Goal: Information Seeking & Learning: Check status

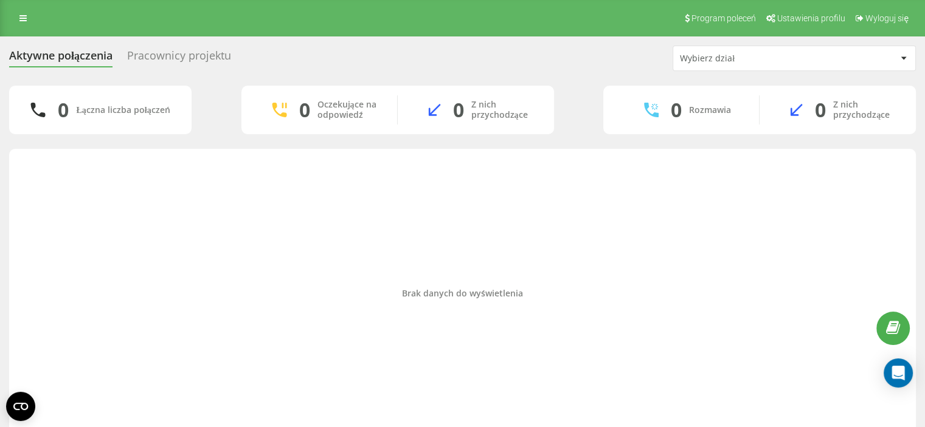
click at [278, 216] on div "Brak danych do wyświetlenia" at bounding box center [462, 294] width 887 height 278
drag, startPoint x: 419, startPoint y: 333, endPoint x: 340, endPoint y: 381, distance: 92.0
click at [419, 333] on div "Brak danych do wyświetlenia" at bounding box center [462, 294] width 887 height 278
drag, startPoint x: 419, startPoint y: 243, endPoint x: 412, endPoint y: 273, distance: 31.1
click at [419, 243] on div "Brak danych do wyświetlenia" at bounding box center [462, 294] width 887 height 278
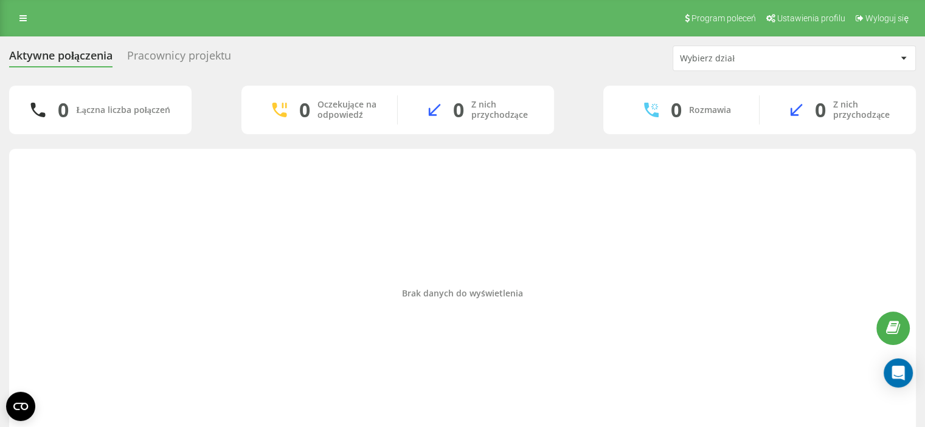
click at [581, 294] on div "Brak danych do wyświetlenia" at bounding box center [462, 294] width 887 height 10
click at [282, 296] on div "Brak danych do wyświetlenia" at bounding box center [462, 294] width 887 height 10
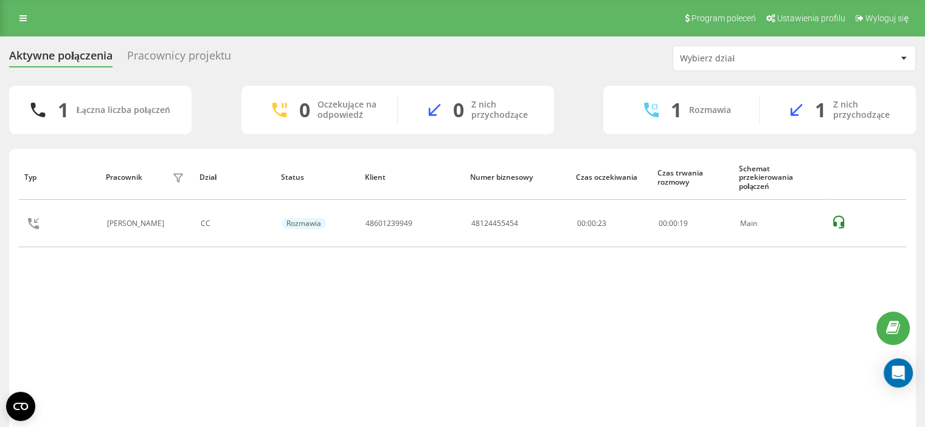
click at [15, 294] on div "Typ Pracownik filtra Dział Status Klient Numer biznesowy Czas oczekiwania Czas …" at bounding box center [462, 306] width 906 height 314
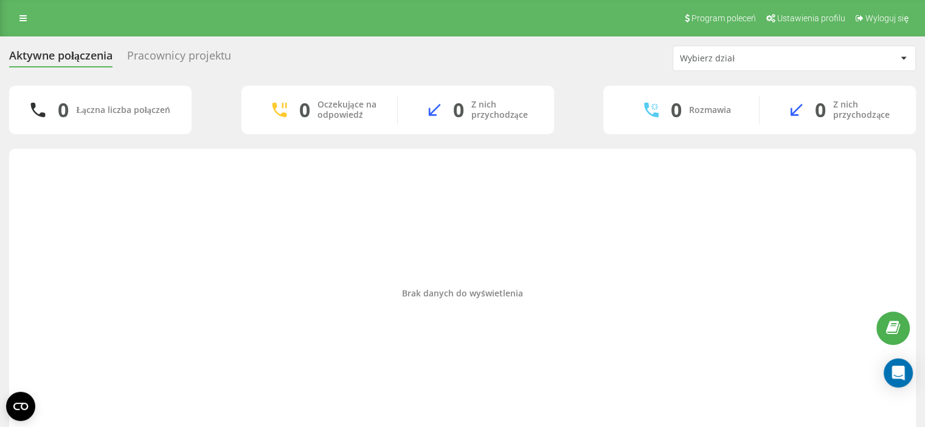
click at [590, 175] on div "Brak danych do wyświetlenia" at bounding box center [462, 294] width 887 height 278
click at [36, 191] on div "Brak danych do wyświetlenia" at bounding box center [462, 294] width 887 height 278
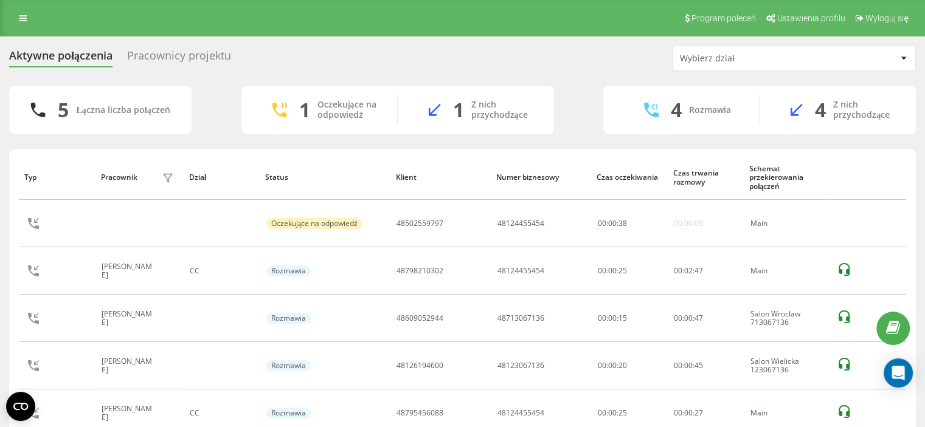
click at [0, 137] on div "Aktywne połączenia Pracownicy projektu Wybierz dział 5 Łączna liczba połączeń 1…" at bounding box center [462, 259] width 925 height 446
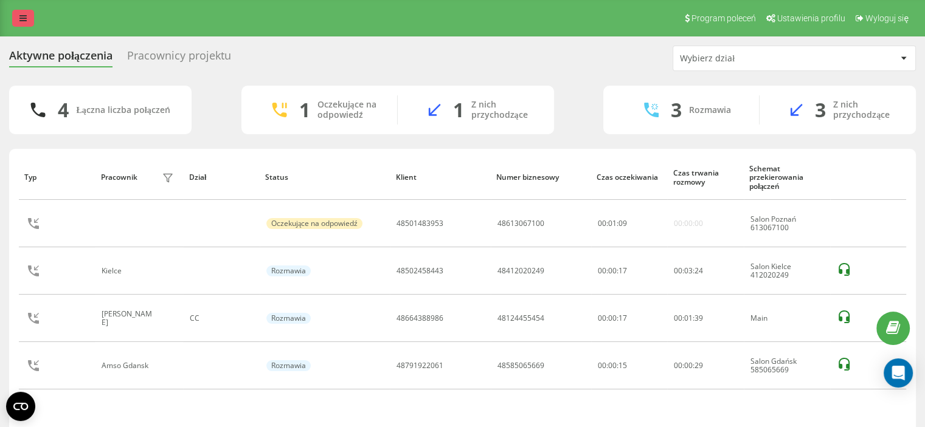
click at [23, 16] on icon at bounding box center [22, 18] width 7 height 9
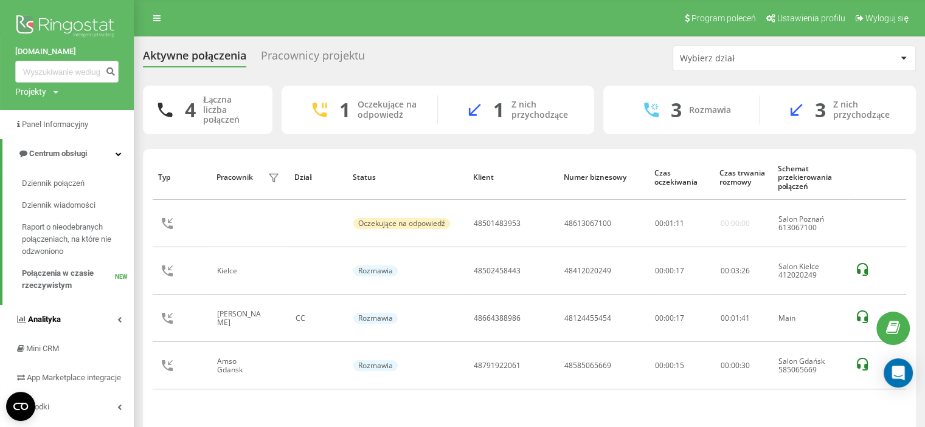
click at [75, 306] on link "Analityka" at bounding box center [67, 319] width 134 height 29
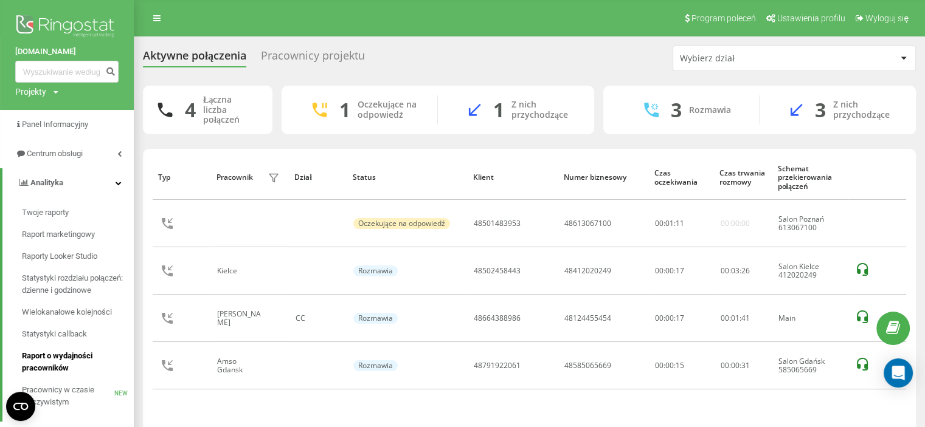
click at [61, 355] on span "Raport o wydajności pracowników" at bounding box center [75, 362] width 106 height 24
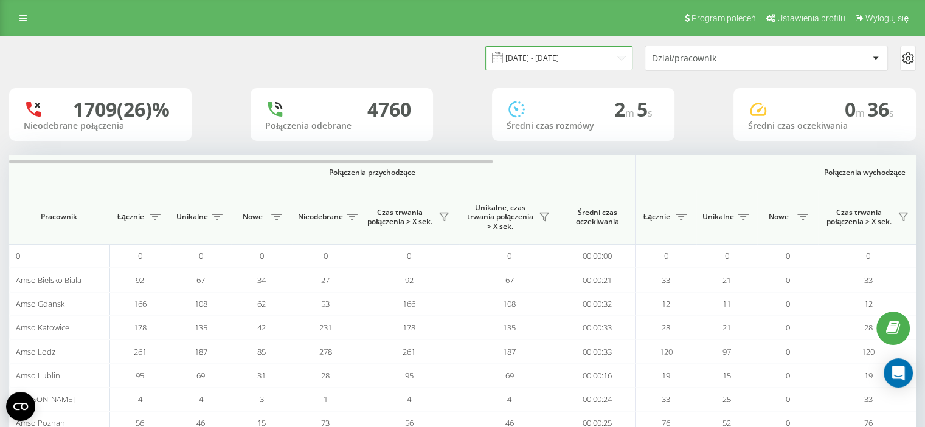
click at [568, 58] on input "19.08.2025 - 19.09.2025" at bounding box center [558, 58] width 147 height 24
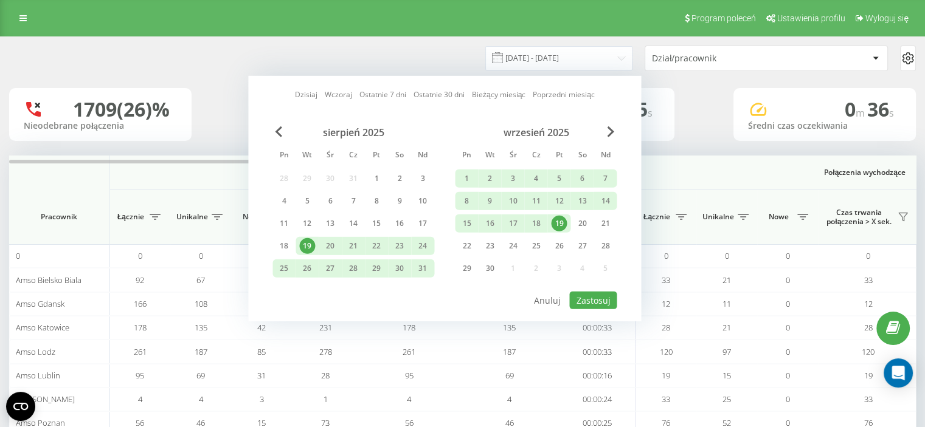
click at [559, 224] on div "19" at bounding box center [559, 224] width 16 height 16
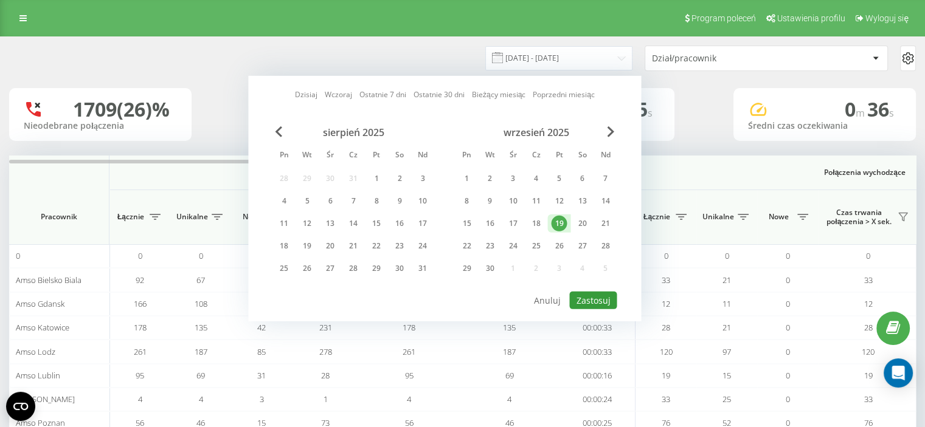
drag, startPoint x: 587, startPoint y: 298, endPoint x: 652, endPoint y: 232, distance: 92.4
click at [588, 297] on button "Zastosuj" at bounding box center [592, 301] width 47 height 18
type input "19.09.2025 - 19.09.2025"
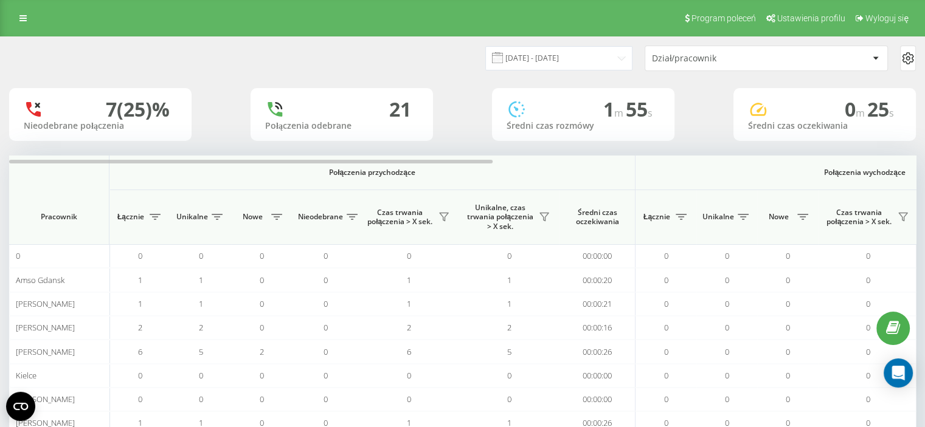
click at [652, 65] on div "Dział/pracownik" at bounding box center [766, 58] width 242 height 24
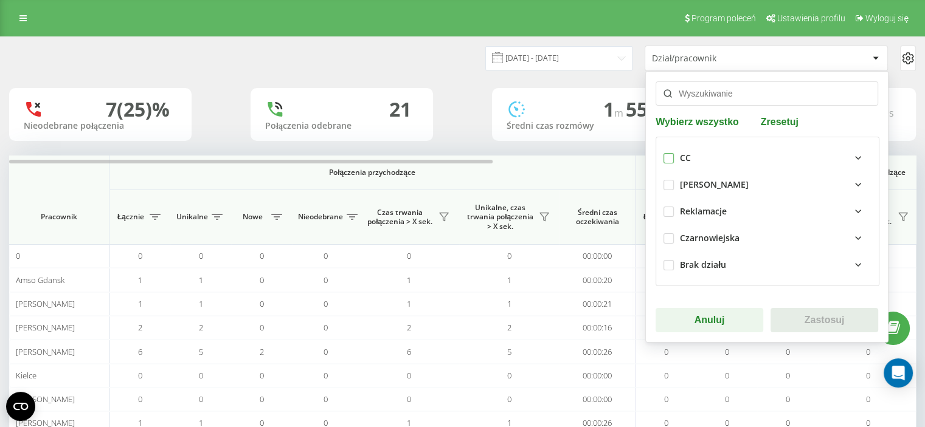
click at [663, 153] on label at bounding box center [668, 153] width 10 height 0
checkbox input "true"
click at [811, 315] on button "Zastosuj" at bounding box center [824, 320] width 108 height 24
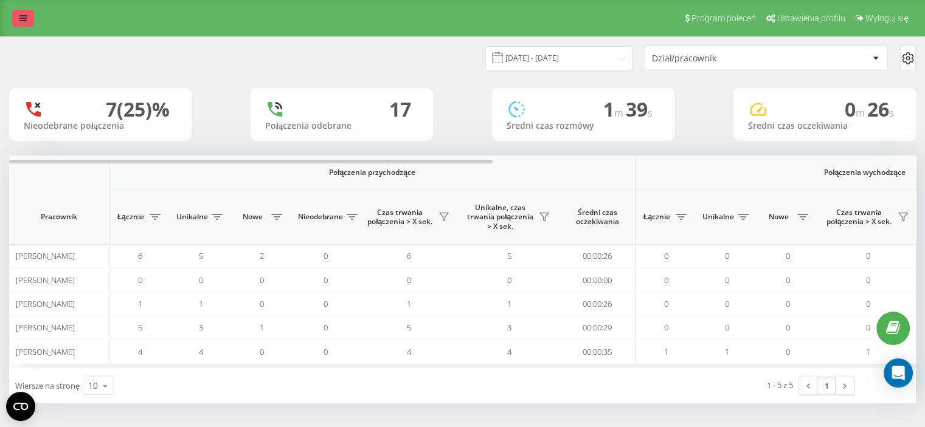
click at [22, 19] on icon at bounding box center [22, 18] width 7 height 9
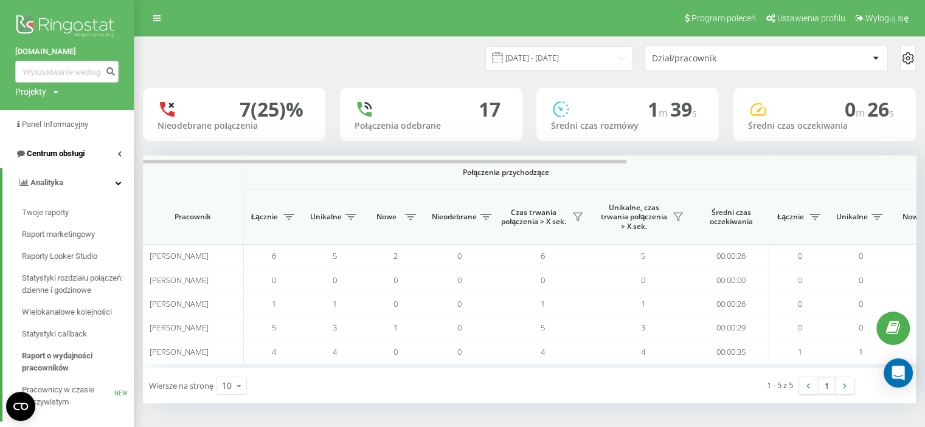
click at [83, 157] on span "Centrum obsługi" at bounding box center [56, 153] width 58 height 9
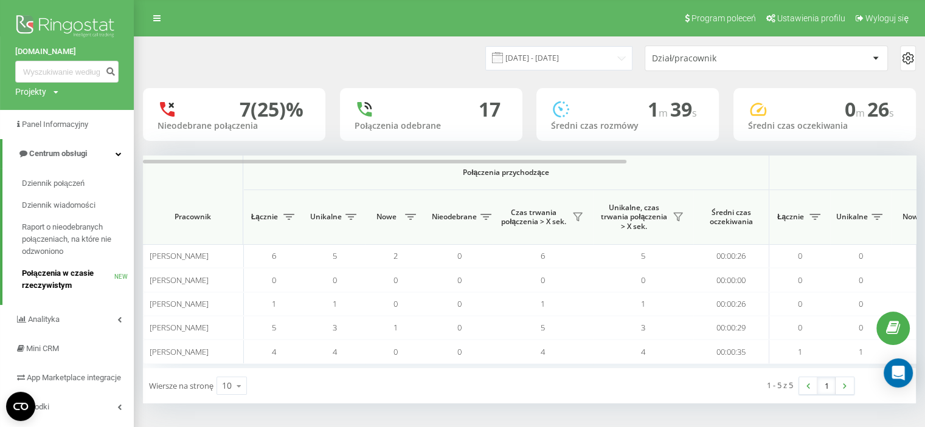
click at [58, 274] on span "Połączenia w czasie rzeczywistym" at bounding box center [68, 279] width 92 height 24
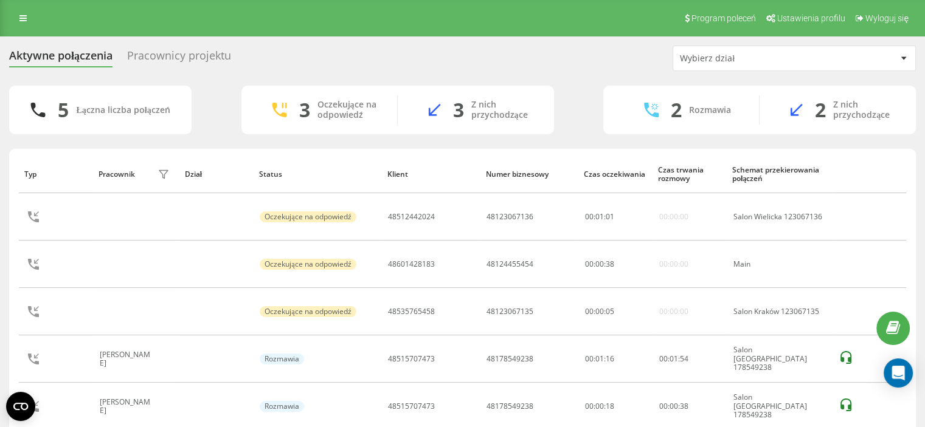
click at [444, 67] on div "Aktywne połączenia Pracownicy projektu Wybierz dział" at bounding box center [462, 59] width 906 height 26
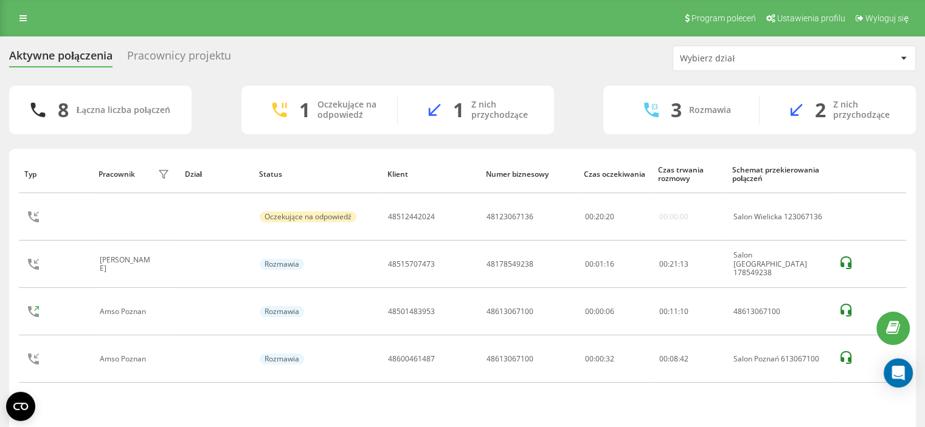
click at [0, 205] on div "Aktywne połączenia Pracownicy projektu Wybierz dział 8 Łączna liczba połączeń 1…" at bounding box center [462, 254] width 925 height 436
click at [472, 69] on div "Aktywne połączenia Pracownicy projektu Wybierz dział" at bounding box center [462, 59] width 906 height 26
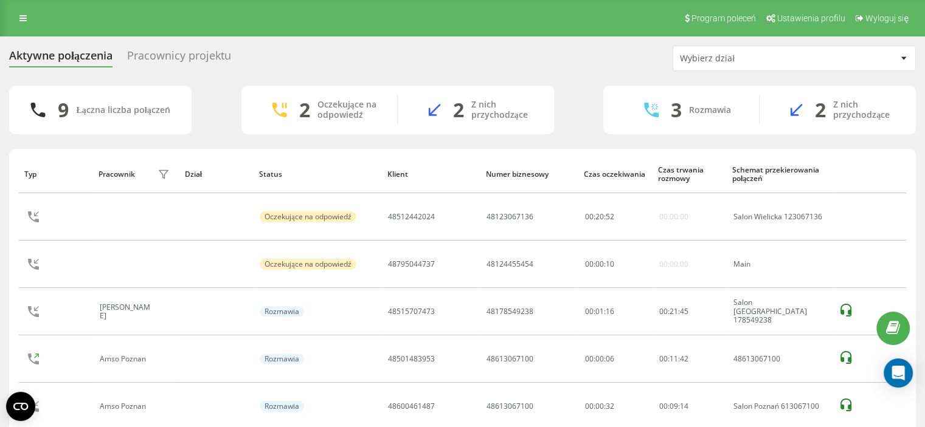
click at [548, 78] on div "Aktywne połączenia Pracownicy projektu Wybierz dział 9 Łączna liczba połączeń 2…" at bounding box center [462, 256] width 906 height 421
click at [435, 415] on div "Typ Pracownik filtra Dział Status Klient Numer biznesowy Czas oczekiwania Czas …" at bounding box center [462, 294] width 887 height 278
click at [432, 63] on div "Aktywne połączenia Pracownicy projektu Wybierz dział" at bounding box center [462, 59] width 906 height 26
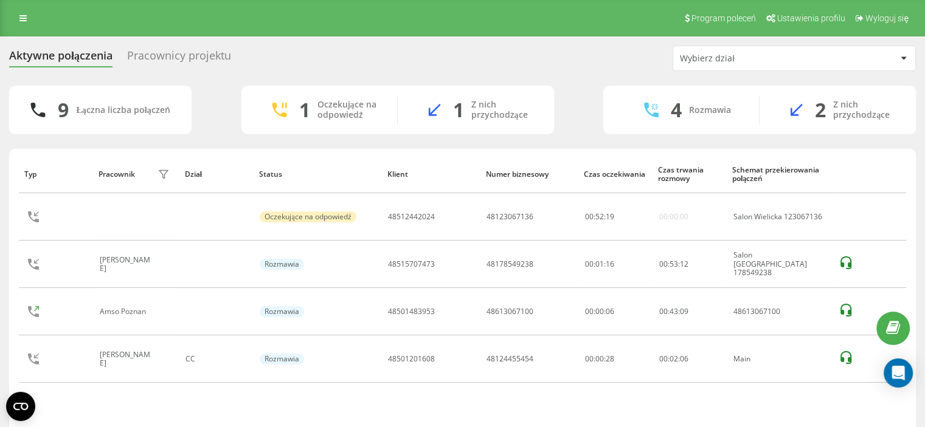
click at [443, 64] on div "Aktywne połączenia Pracownicy projektu Wybierz dział" at bounding box center [462, 59] width 906 height 26
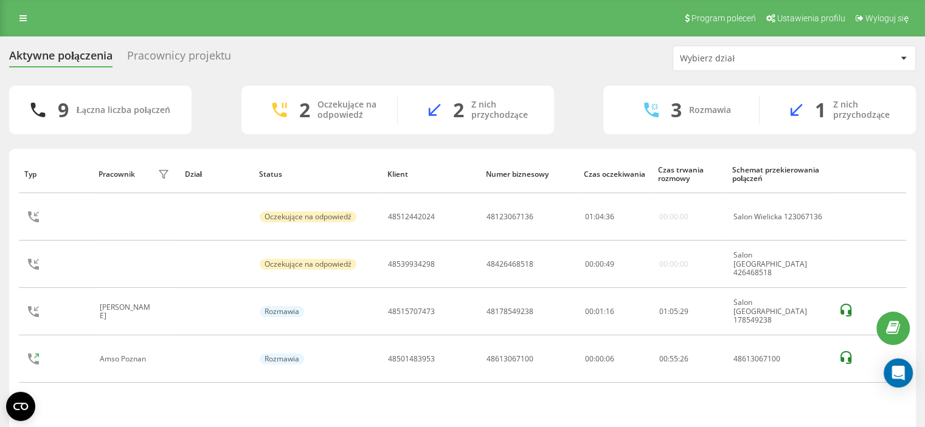
click at [6, 153] on div "Aktywne połączenia Pracownicy projektu Wybierz dział 9 Łączna liczba połączeń 2…" at bounding box center [462, 254] width 925 height 436
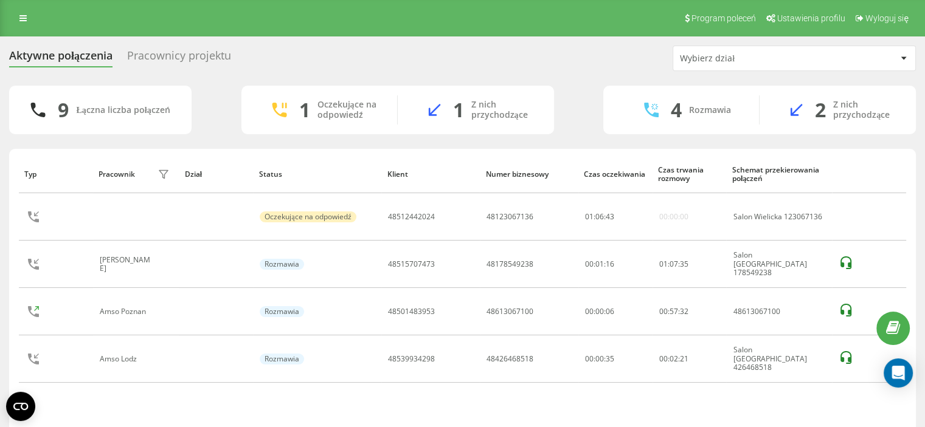
click at [830, 87] on div "4 Rozmawia 2 Z nich przychodzące" at bounding box center [759, 110] width 312 height 49
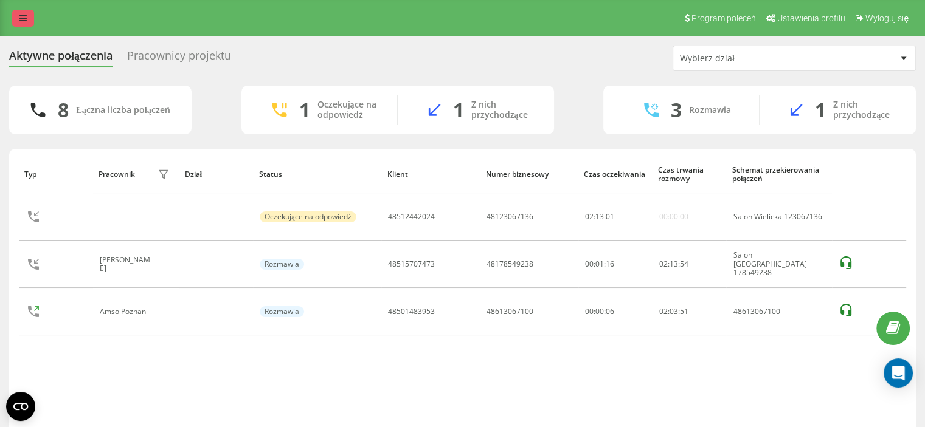
click at [18, 15] on link at bounding box center [23, 18] width 22 height 17
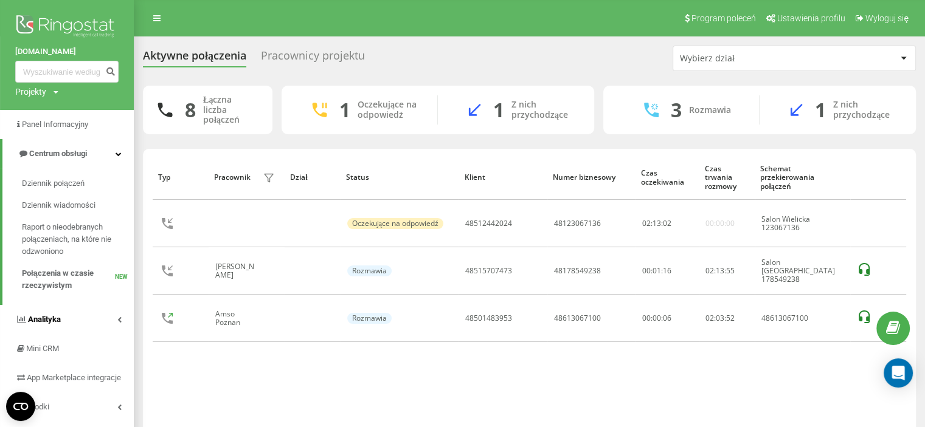
click at [75, 328] on link "Analityka" at bounding box center [67, 319] width 134 height 29
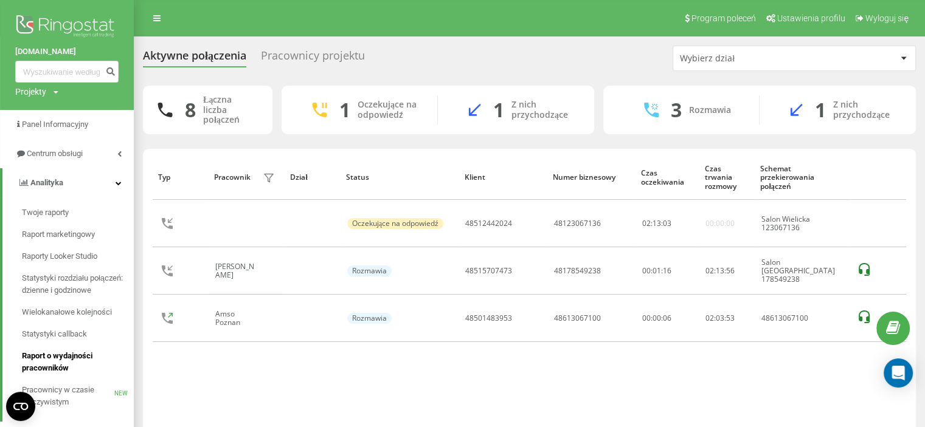
click at [70, 354] on span "Raport o wydajności pracowników" at bounding box center [75, 362] width 106 height 24
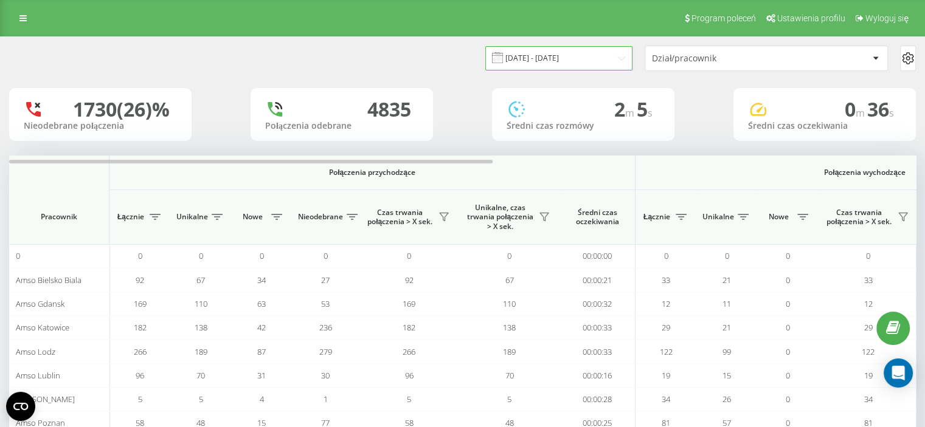
click at [620, 57] on input "[DATE] - [DATE]" at bounding box center [558, 58] width 147 height 24
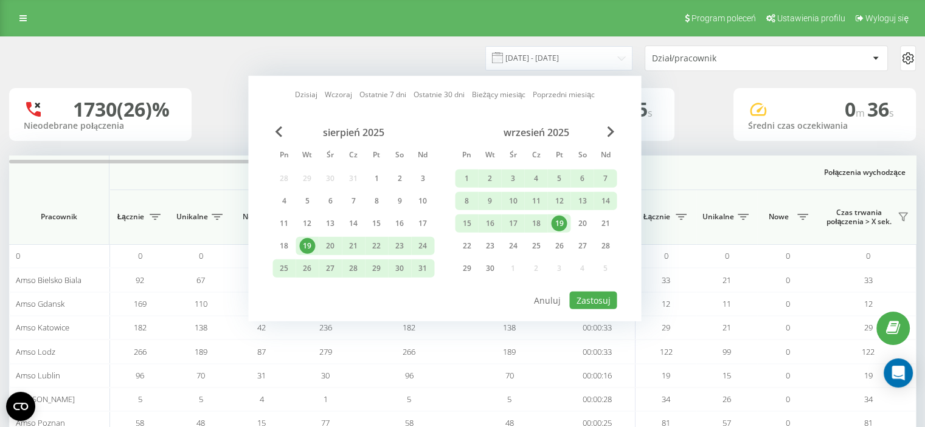
click at [559, 227] on div "19" at bounding box center [559, 224] width 16 height 16
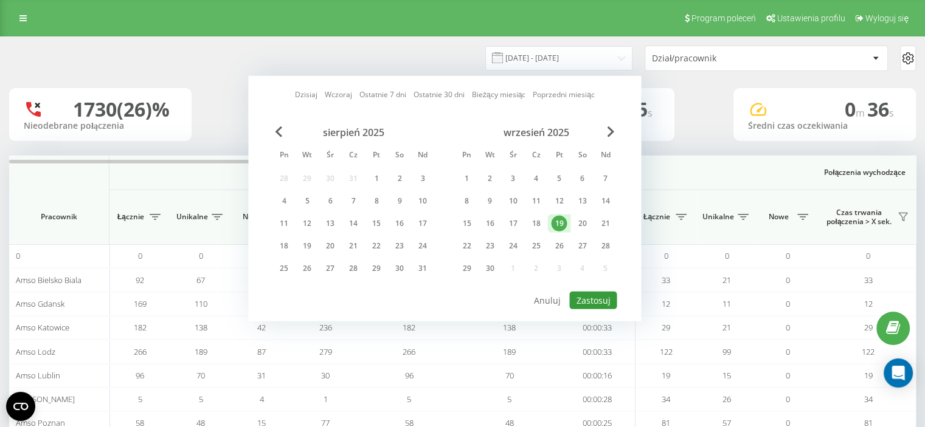
click at [590, 292] on button "Zastosuj" at bounding box center [592, 301] width 47 height 18
type input "[DATE] - [DATE]"
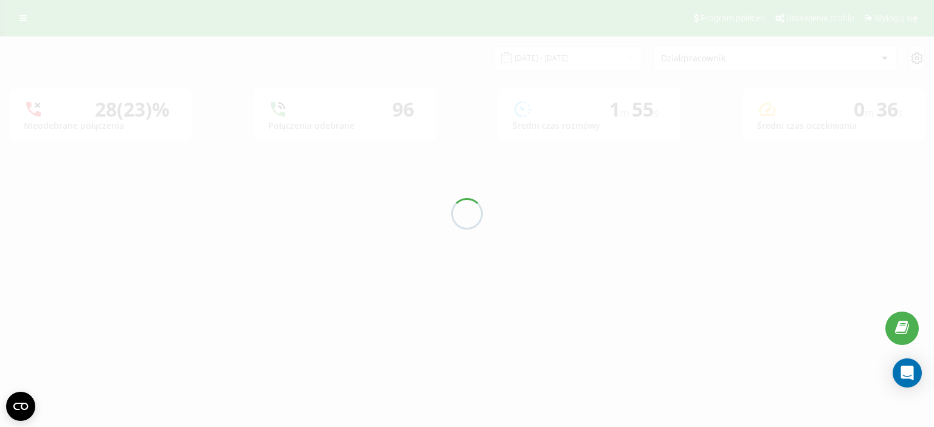
click at [674, 64] on div "[DATE] - [DATE] Dział/pracownik 28 (23)% Nieodebrane połączenia 96 Połączenia o…" at bounding box center [466, 89] width 915 height 104
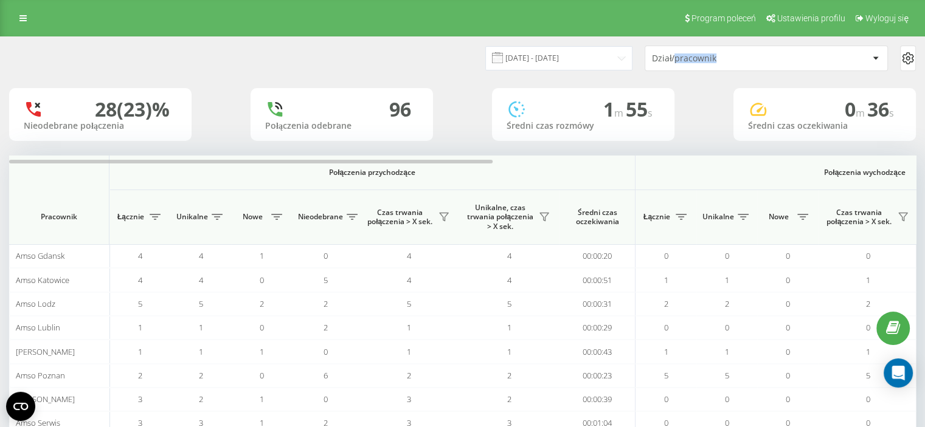
click at [674, 64] on div "Dział/pracownik" at bounding box center [766, 58] width 242 height 24
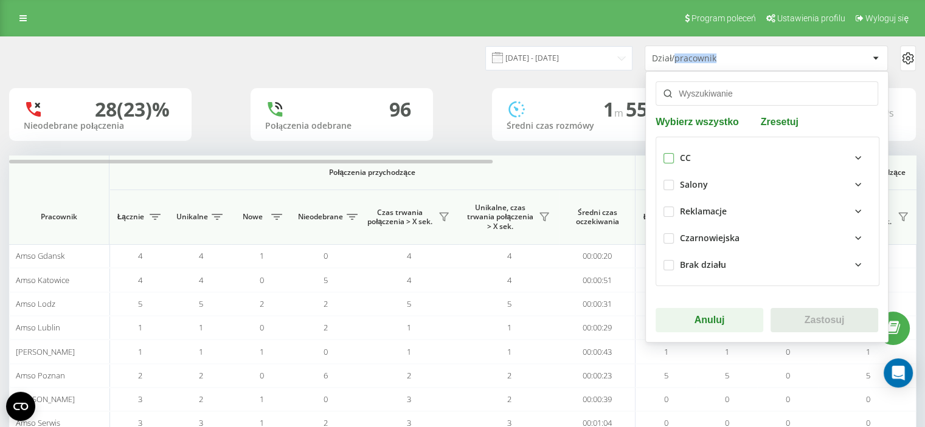
click at [663, 153] on label at bounding box center [668, 153] width 10 height 0
checkbox input "true"
click at [786, 321] on button "Zastosuj" at bounding box center [824, 320] width 108 height 24
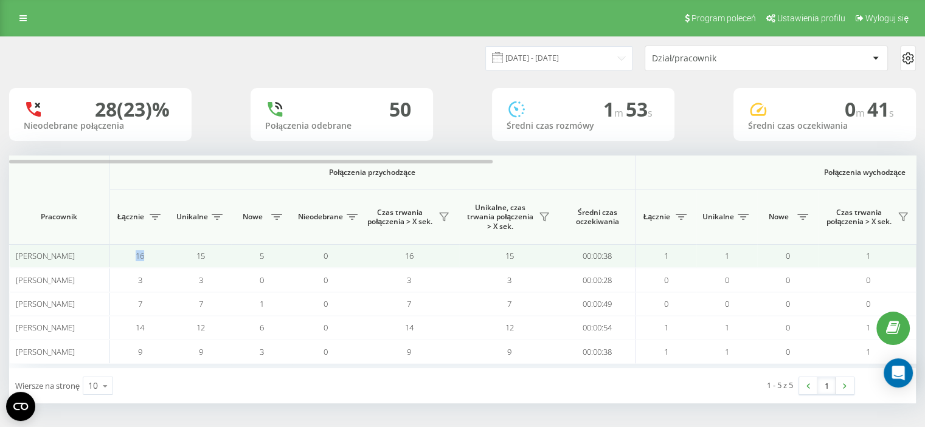
drag, startPoint x: 128, startPoint y: 249, endPoint x: 169, endPoint y: 257, distance: 42.1
click at [169, 257] on td "16" at bounding box center [139, 256] width 61 height 24
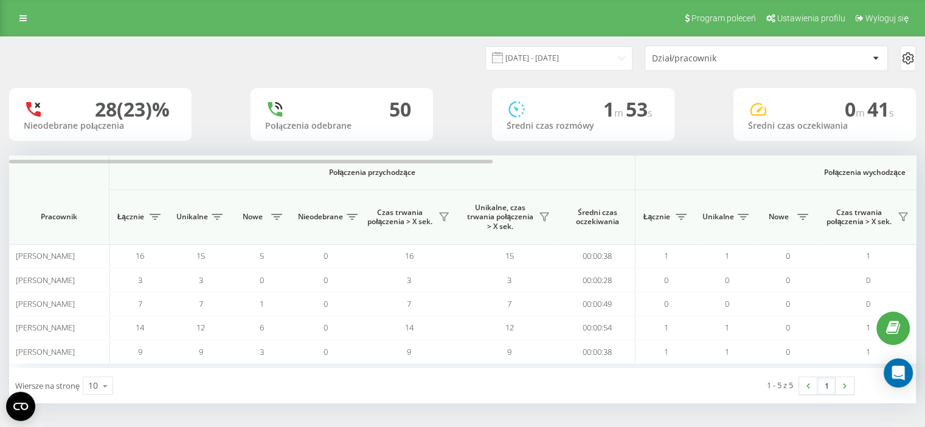
click at [182, 180] on th "Połączenia przychodzące" at bounding box center [372, 173] width 526 height 35
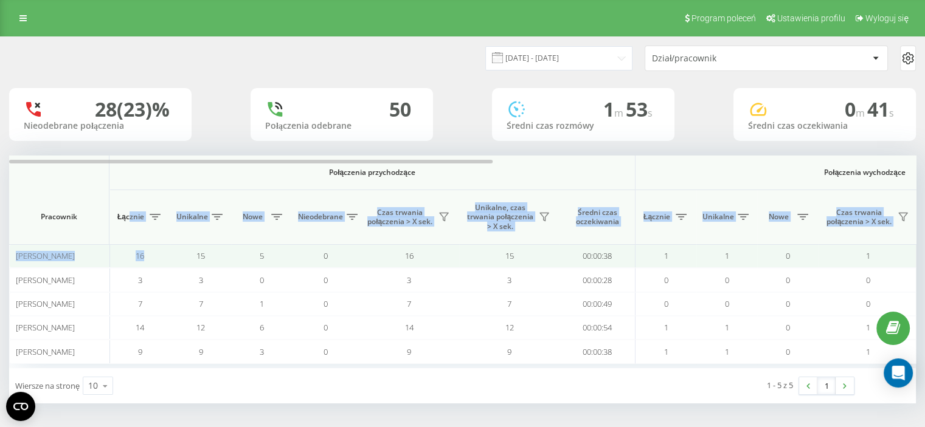
drag, startPoint x: 128, startPoint y: 241, endPoint x: 172, endPoint y: 209, distance: 54.3
click at [163, 262] on div "Połączenia przychodzące Połączenia wychodzące Wszystkie połączenia Pracownik Łą…" at bounding box center [462, 262] width 906 height 213
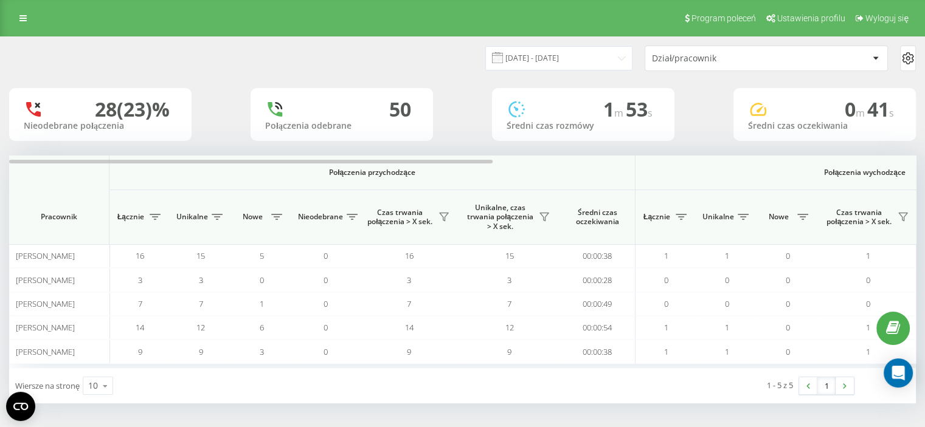
click at [173, 168] on span "Połączenia przychodzące" at bounding box center [372, 173] width 462 height 10
click at [22, 17] on icon at bounding box center [22, 18] width 7 height 9
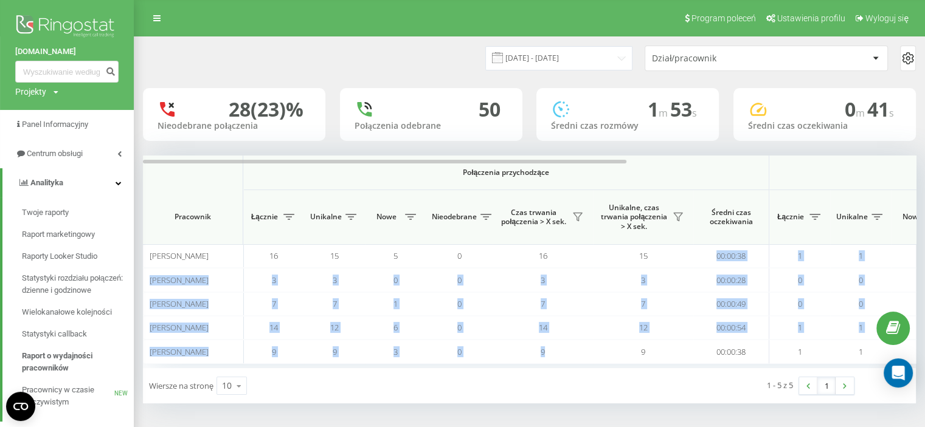
drag, startPoint x: 708, startPoint y: 255, endPoint x: 514, endPoint y: 366, distance: 222.7
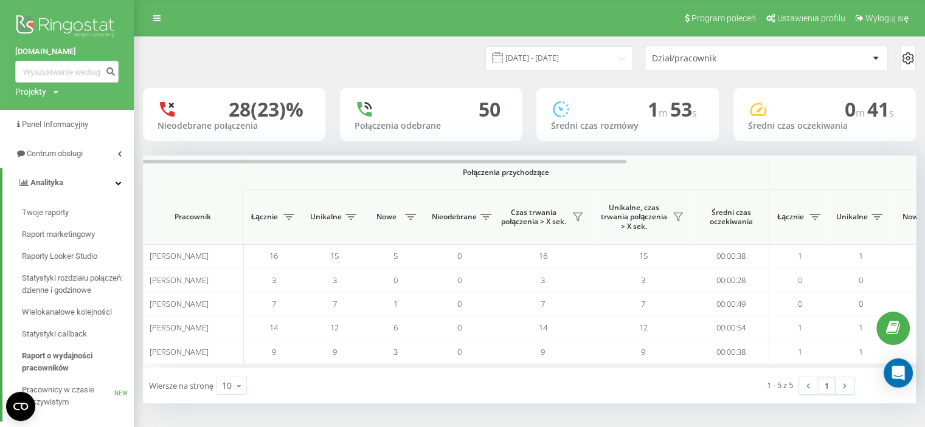
click at [506, 367] on div "Połączenia przychodzące Połączenia wychodzące Wszystkie połączenia Pracownik Łą…" at bounding box center [529, 262] width 773 height 213
drag, startPoint x: 522, startPoint y: 367, endPoint x: 626, endPoint y: 365, distance: 104.0
click at [626, 365] on div "Połączenia przychodzące Połączenia wychodzące Wszystkie połączenia Pracownik Łą…" at bounding box center [529, 262] width 773 height 213
click at [841, 384] on link at bounding box center [844, 385] width 18 height 17
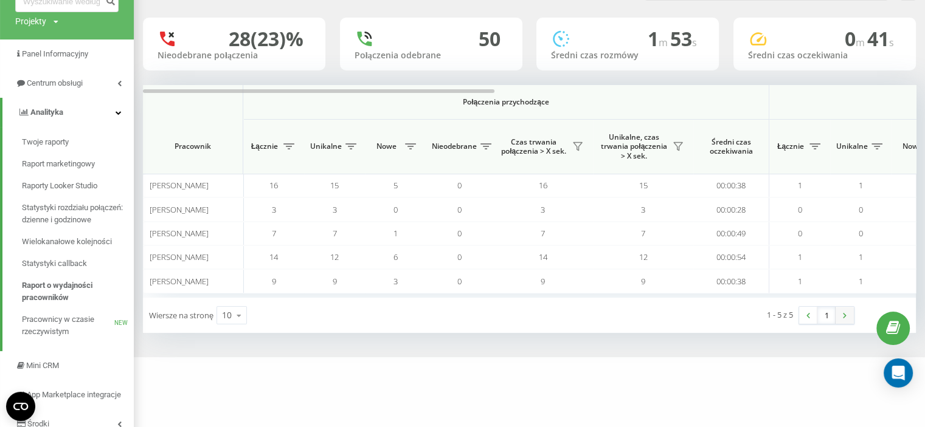
scroll to position [79, 0]
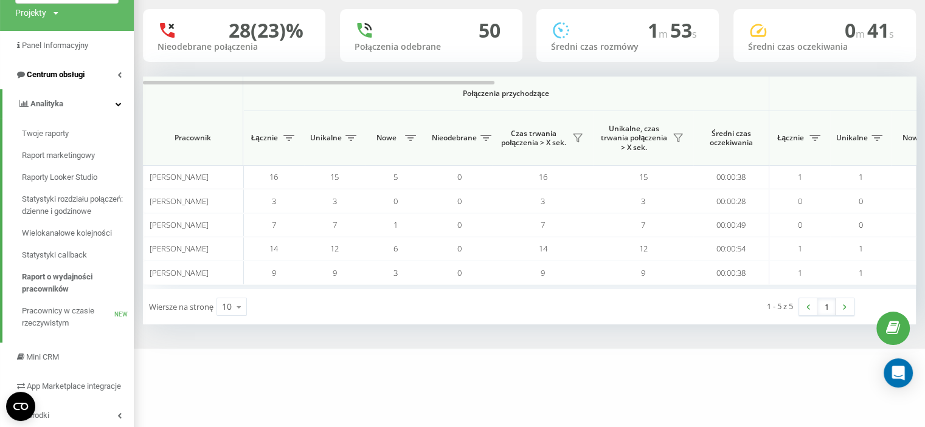
click at [66, 77] on span "Centrum obsługi" at bounding box center [56, 74] width 58 height 9
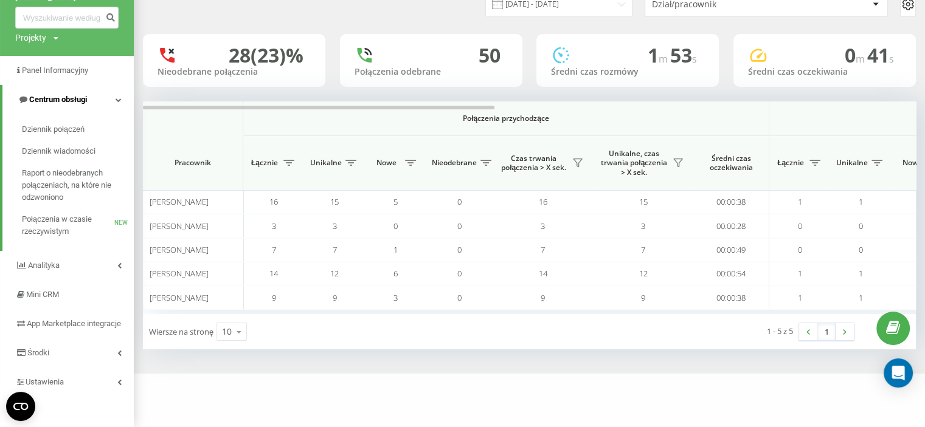
scroll to position [66, 0]
click at [74, 213] on span "Połączenia w czasie rzeczywistym" at bounding box center [68, 225] width 92 height 24
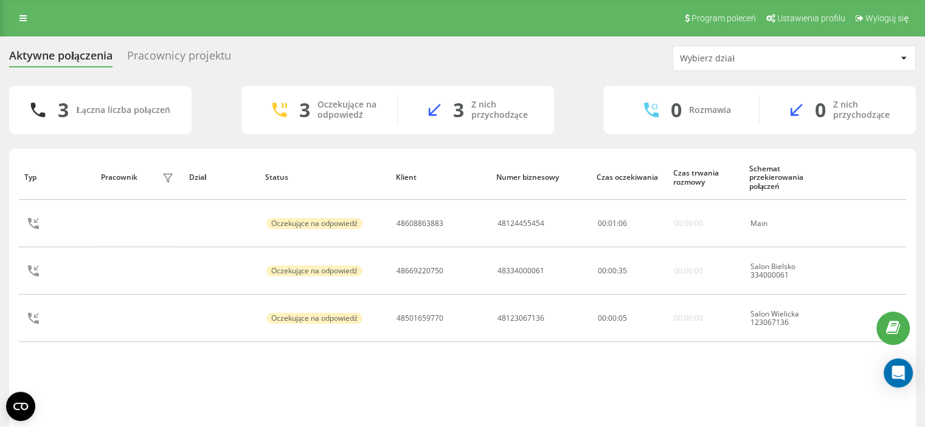
click at [623, 96] on div "0 Rozmawia" at bounding box center [681, 109] width 156 height 29
click at [519, 82] on div "Aktywne połączenia Pracownicy projektu Wybierz dział 3 Łączna liczba połączeń 3…" at bounding box center [462, 255] width 906 height 418
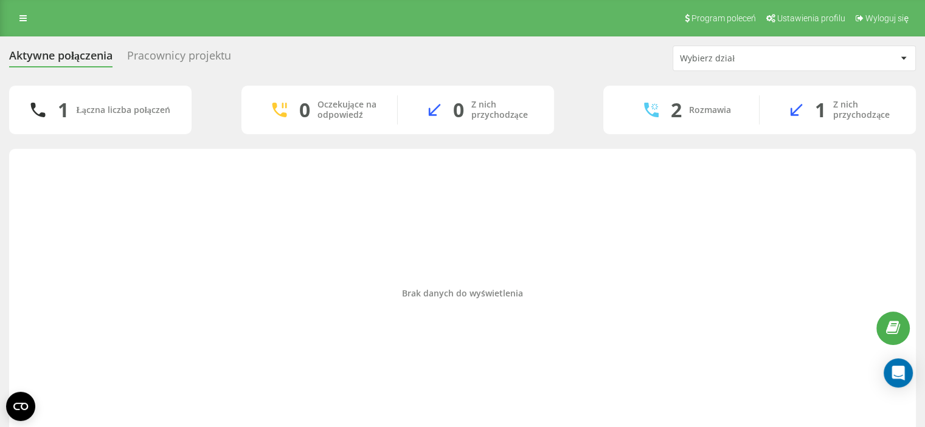
click at [1, 226] on div "Aktywne połączenia Pracownicy projektu Wybierz dział 1 Łączna liczba połączeń 0…" at bounding box center [462, 245] width 925 height 418
click at [42, 241] on div "Brak danych do wyświetlenia" at bounding box center [462, 294] width 887 height 278
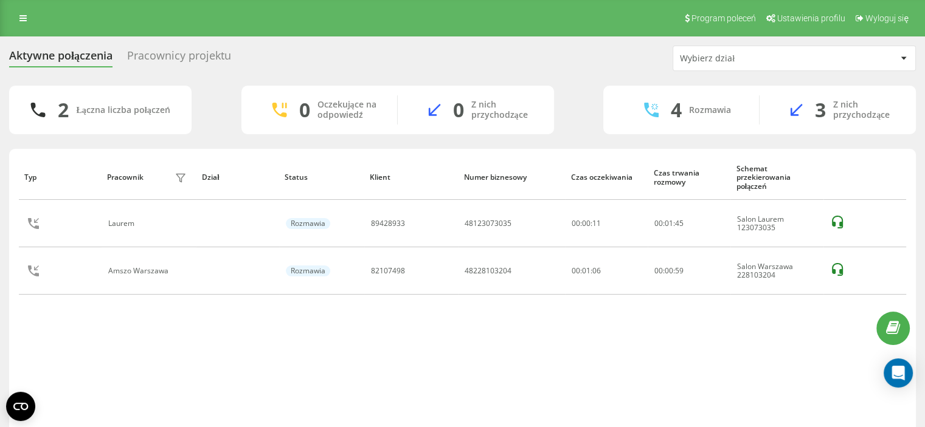
click at [5, 335] on div "Aktywne połączenia Pracownicy projektu Wybierz dział 2 Łączna liczba połączeń 0…" at bounding box center [462, 254] width 925 height 436
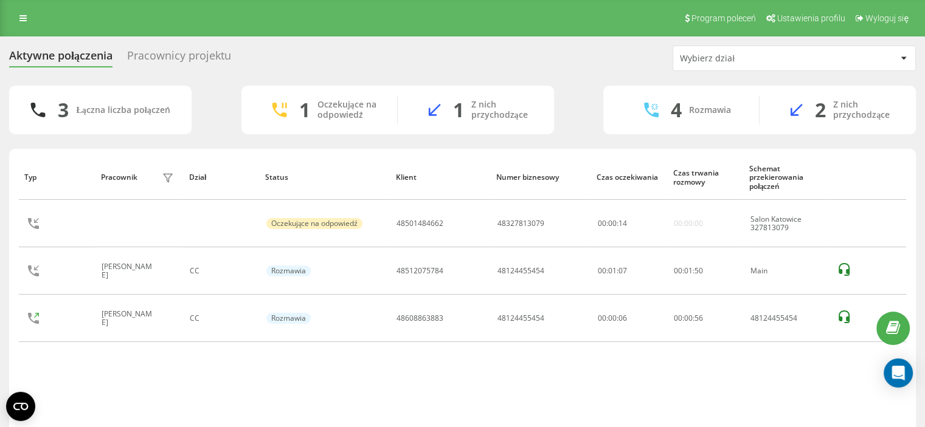
drag, startPoint x: 583, startPoint y: 383, endPoint x: 576, endPoint y: 368, distance: 16.3
click at [583, 383] on div "Typ Pracownik filtra Dział Status Klient Numer biznesowy Czas oczekiwania Czas …" at bounding box center [462, 294] width 887 height 278
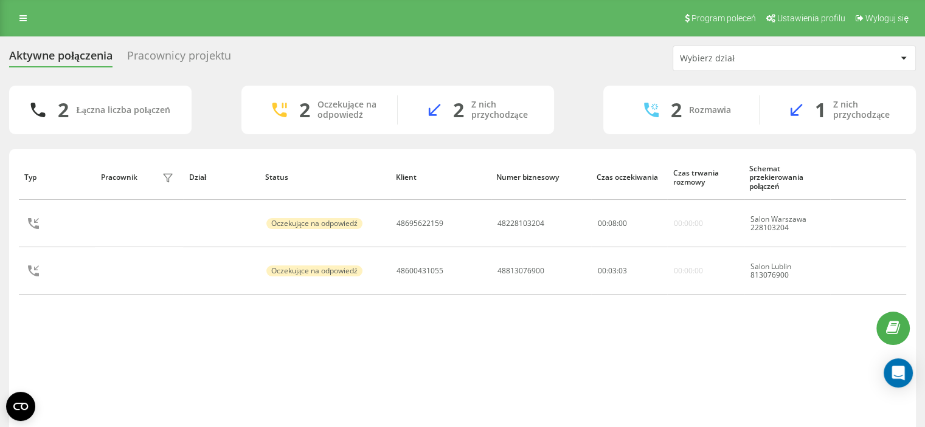
click at [21, 326] on div "Typ Pracownik filtra Dział Status Klient Numer biznesowy Czas oczekiwania Czas …" at bounding box center [462, 294] width 887 height 278
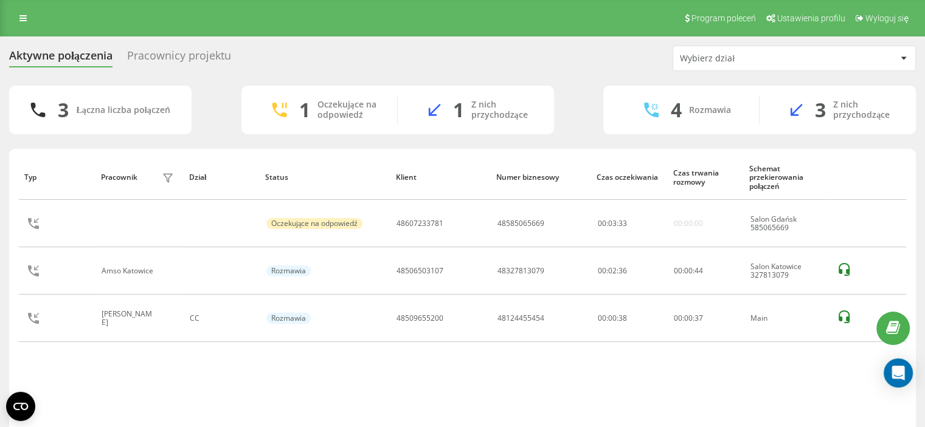
click at [590, 68] on div "Aktywne połączenia Pracownicy projektu Wybierz dział" at bounding box center [462, 59] width 906 height 26
click at [455, 149] on div "Typ Pracownik filtra Dział Status Klient Numer biznesowy Czas oczekiwania Czas …" at bounding box center [462, 306] width 906 height 314
click at [401, 36] on div "Program poleceń Ustawienia profilu Wyloguj się" at bounding box center [462, 18] width 925 height 36
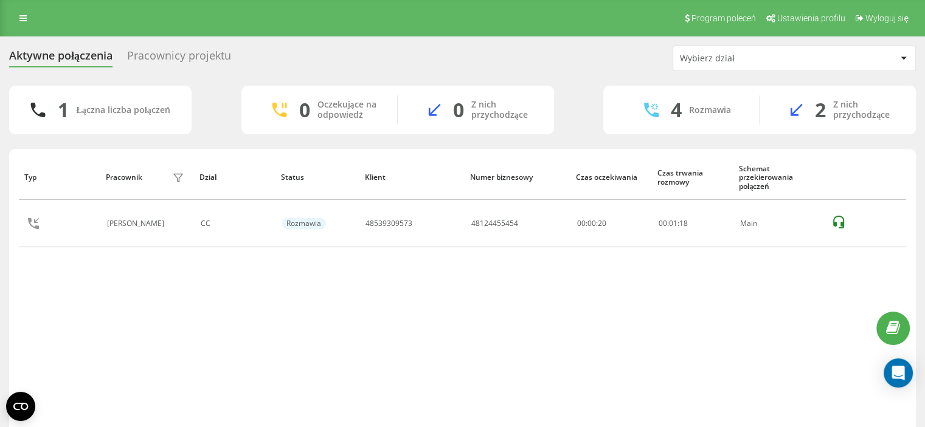
click at [515, 260] on div "Typ Pracownik filtra Dział Status Klient Numer biznesowy Czas oczekiwania Czas …" at bounding box center [462, 294] width 887 height 278
click at [411, 315] on div "Typ Pracownik filtra Dział Status Klient Numer biznesowy Czas oczekiwania Czas …" at bounding box center [462, 294] width 887 height 278
click at [523, 313] on div "Typ Pracownik filtra Dział Status Klient Numer biznesowy Czas oczekiwania Czas …" at bounding box center [462, 294] width 887 height 278
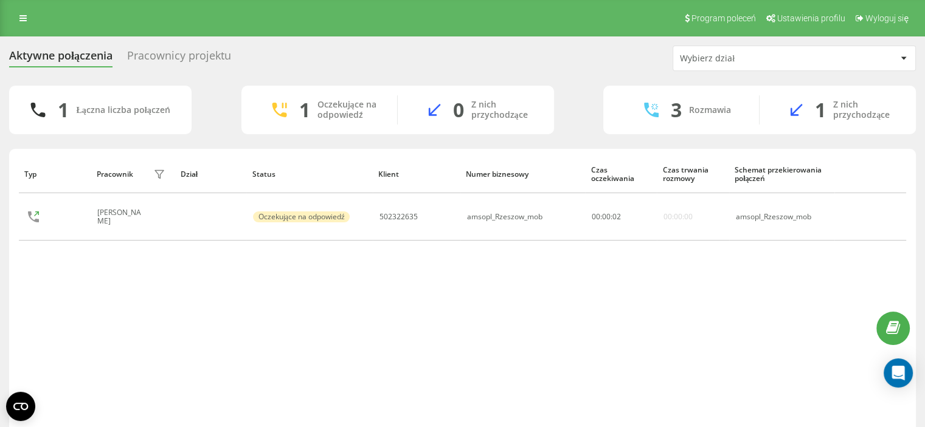
click at [511, 307] on div "Typ Pracownik filtra Dział Status Klient Numer biznesowy Czas oczekiwania Czas …" at bounding box center [462, 294] width 887 height 278
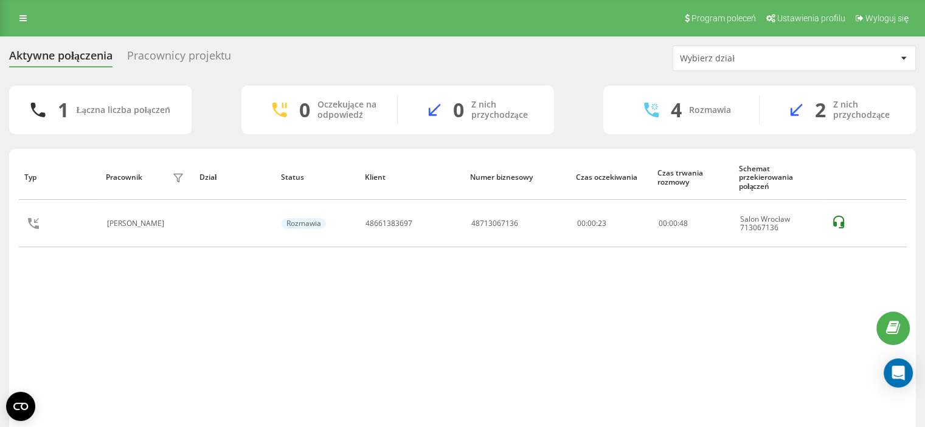
click at [13, 286] on div "Typ Pracownik filtra Dział Status Klient Numer biznesowy Czas oczekiwania Czas …" at bounding box center [462, 306] width 906 height 314
